Goal: Task Accomplishment & Management: Use online tool/utility

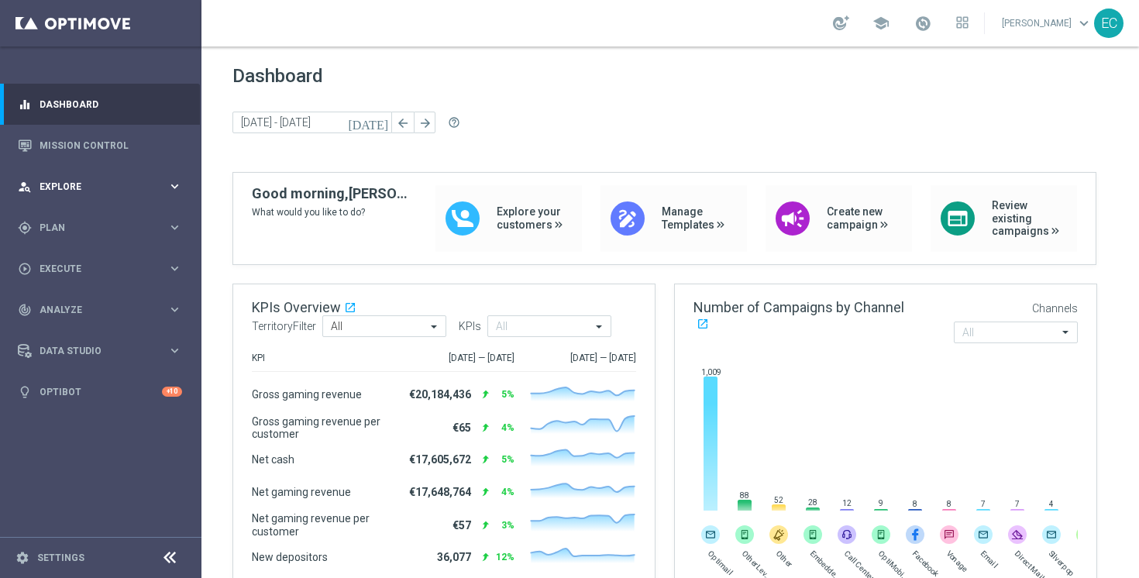
click at [86, 204] on div "person_search Explore keyboard_arrow_right" at bounding box center [100, 186] width 200 height 41
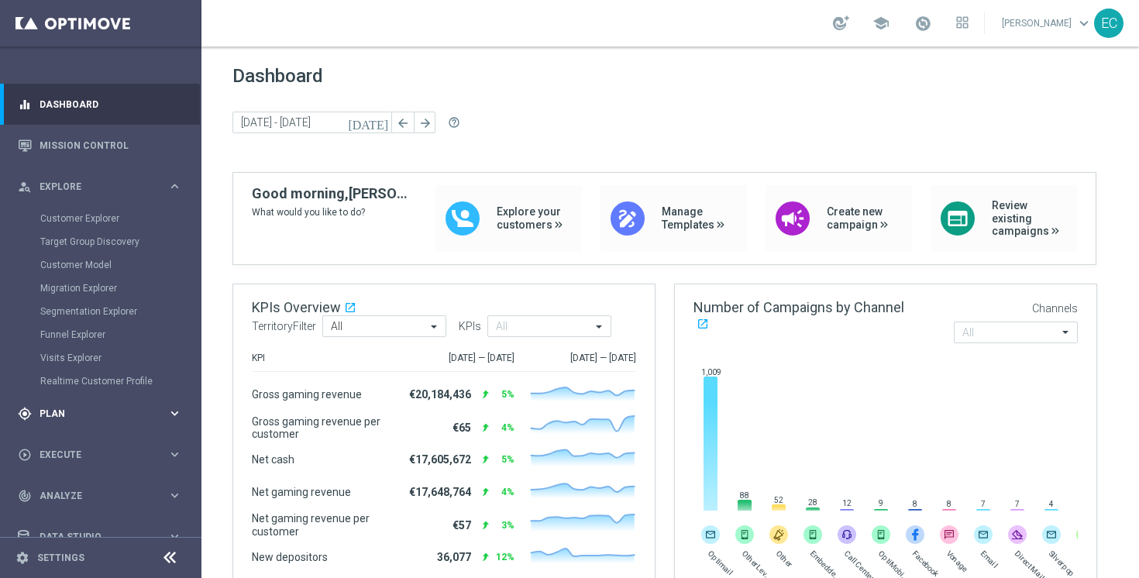
click at [88, 408] on div "gps_fixed Plan" at bounding box center [93, 414] width 150 height 14
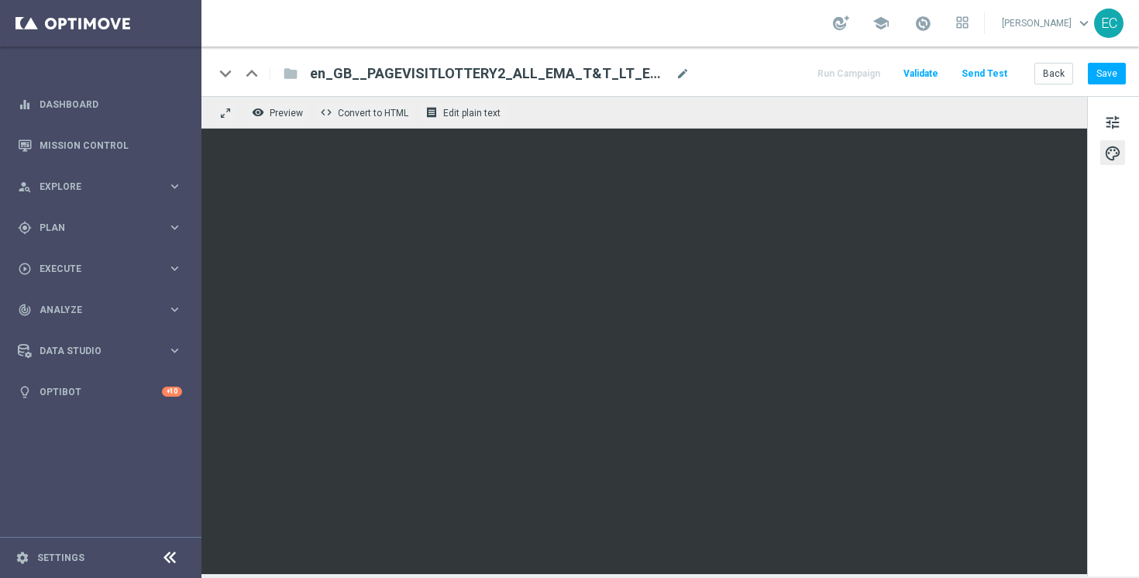
click at [1129, 119] on div "tune palette" at bounding box center [1113, 336] width 52 height 481
click at [1112, 119] on span "tune" at bounding box center [1113, 122] width 17 height 20
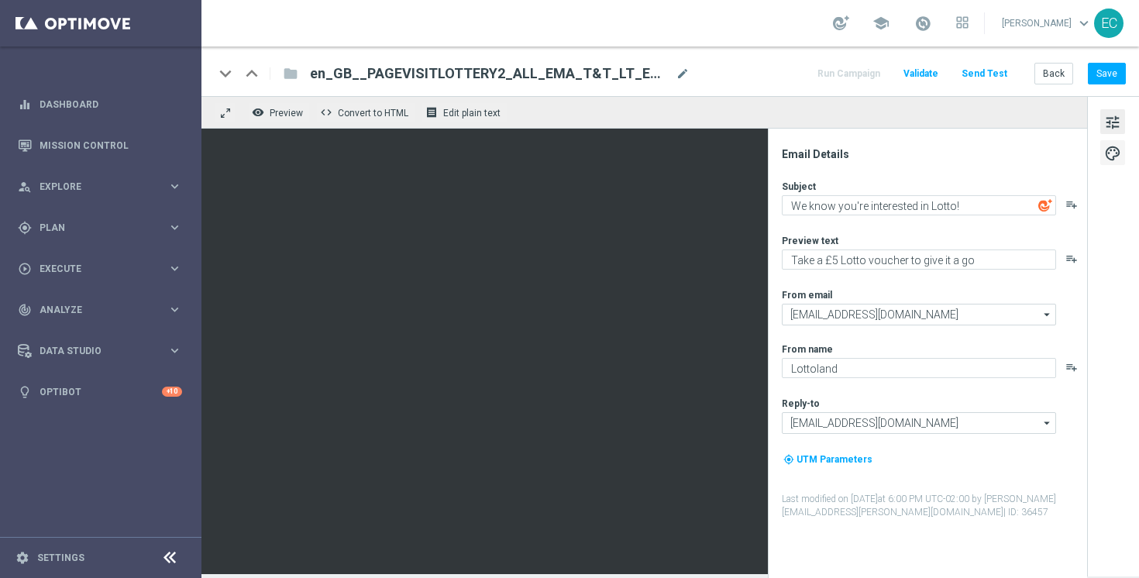
click at [1112, 157] on span "palette" at bounding box center [1113, 153] width 17 height 20
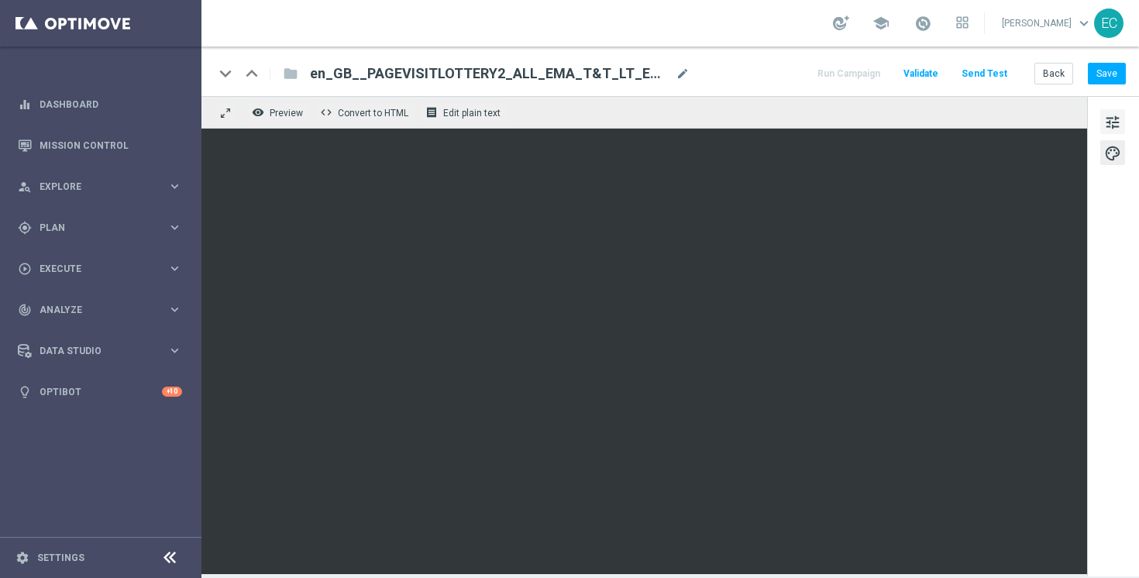
click at [1111, 125] on span "tune" at bounding box center [1113, 122] width 17 height 20
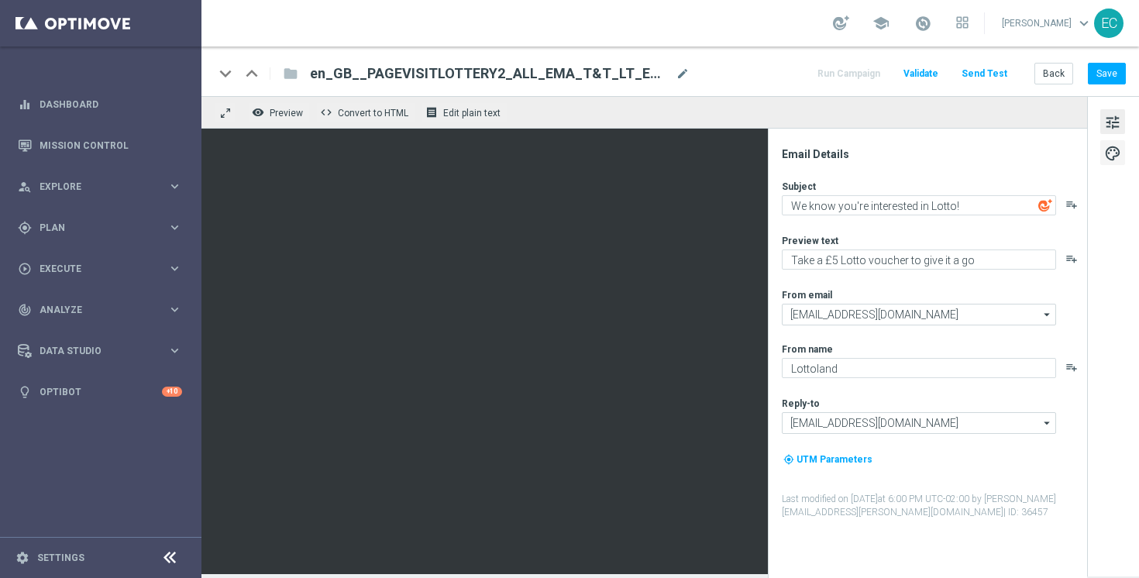
click at [1116, 143] on button "palette" at bounding box center [1113, 152] width 25 height 25
